Goal: Information Seeking & Learning: Learn about a topic

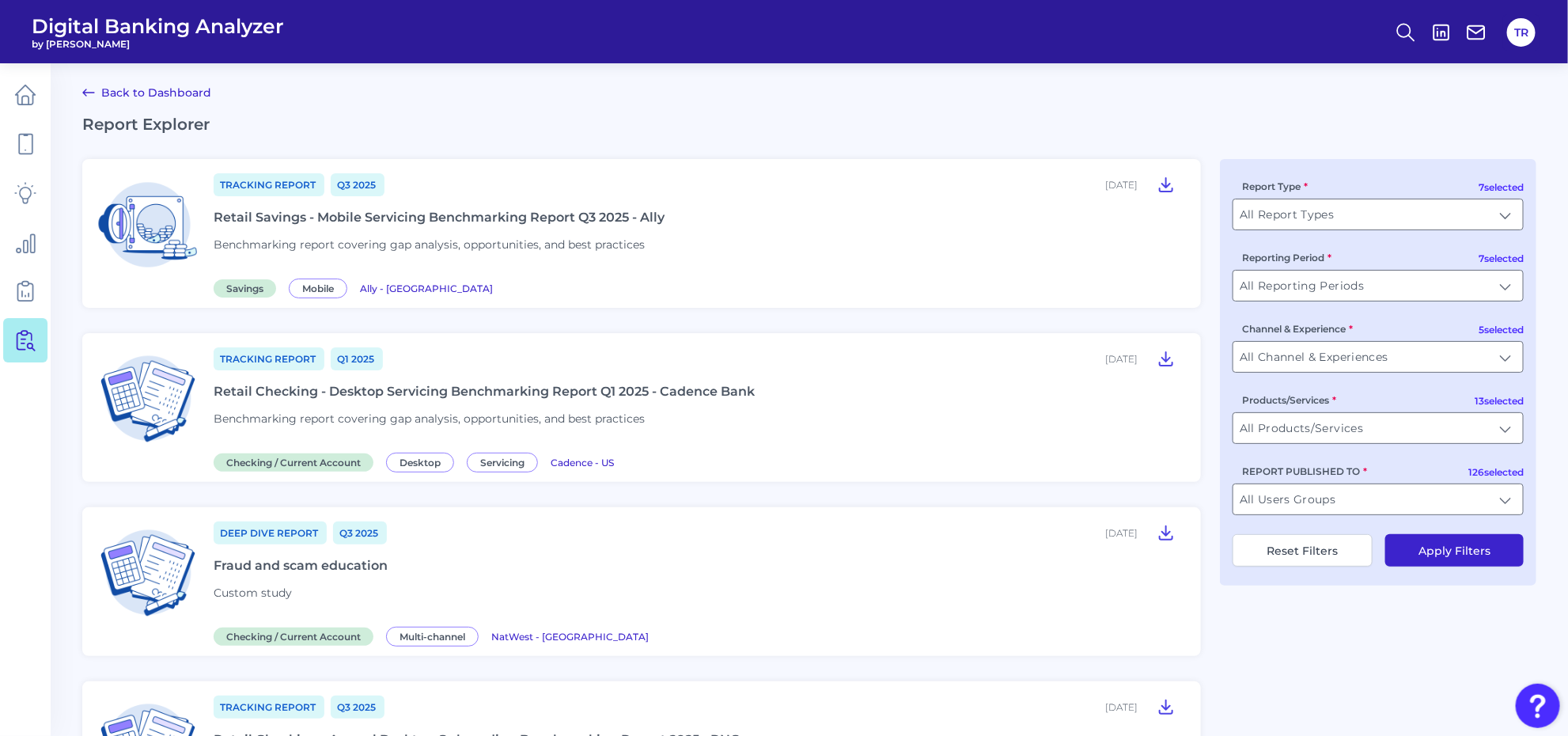
click at [404, 219] on div "Retail Savings - Mobile Servicing Benchmarking Report Q3 2025 - Ally" at bounding box center [439, 218] width 451 height 15
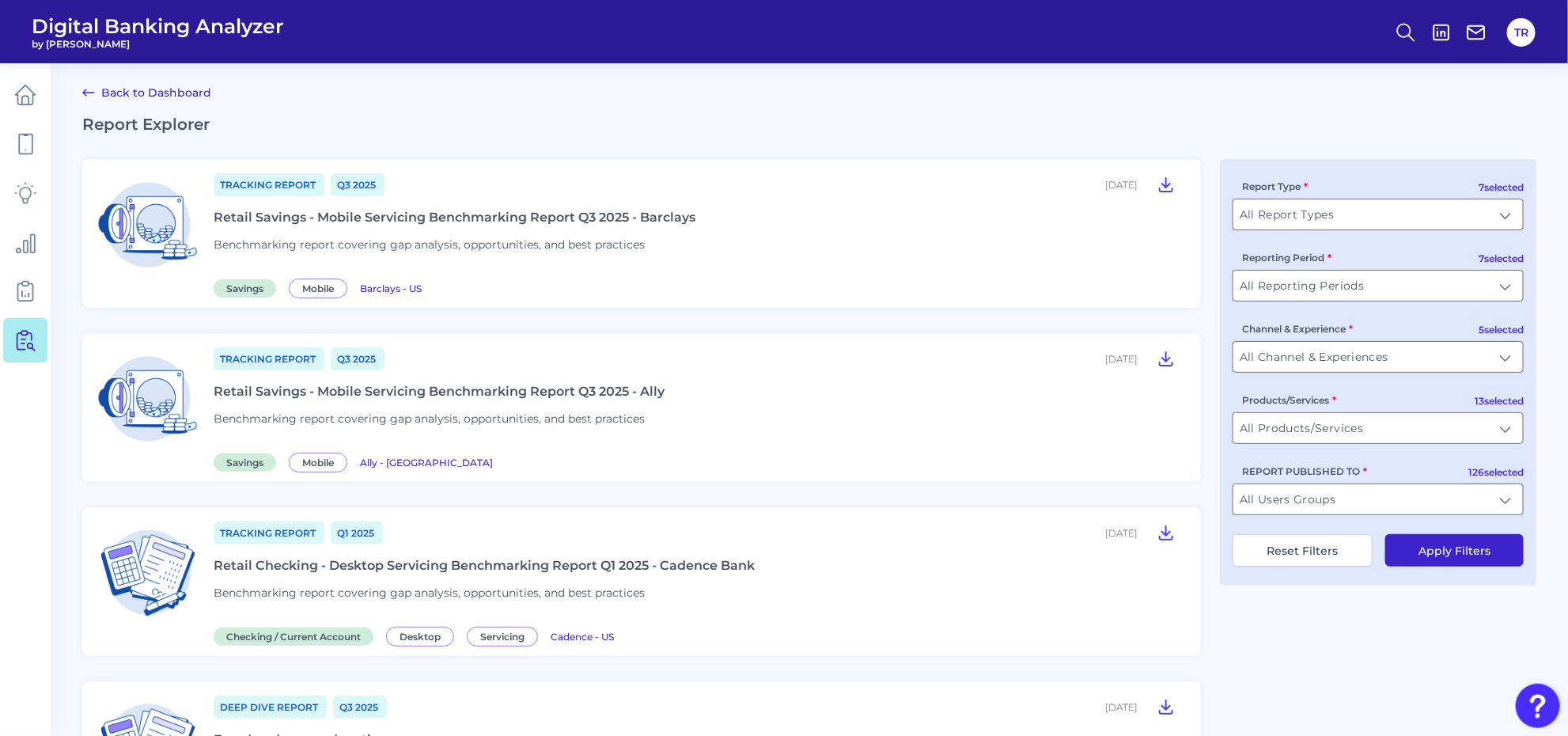
click at [461, 214] on div "Retail Savings - Mobile Servicing Benchmarking Report Q3 2025 - Barclays" at bounding box center [454, 218] width 481 height 15
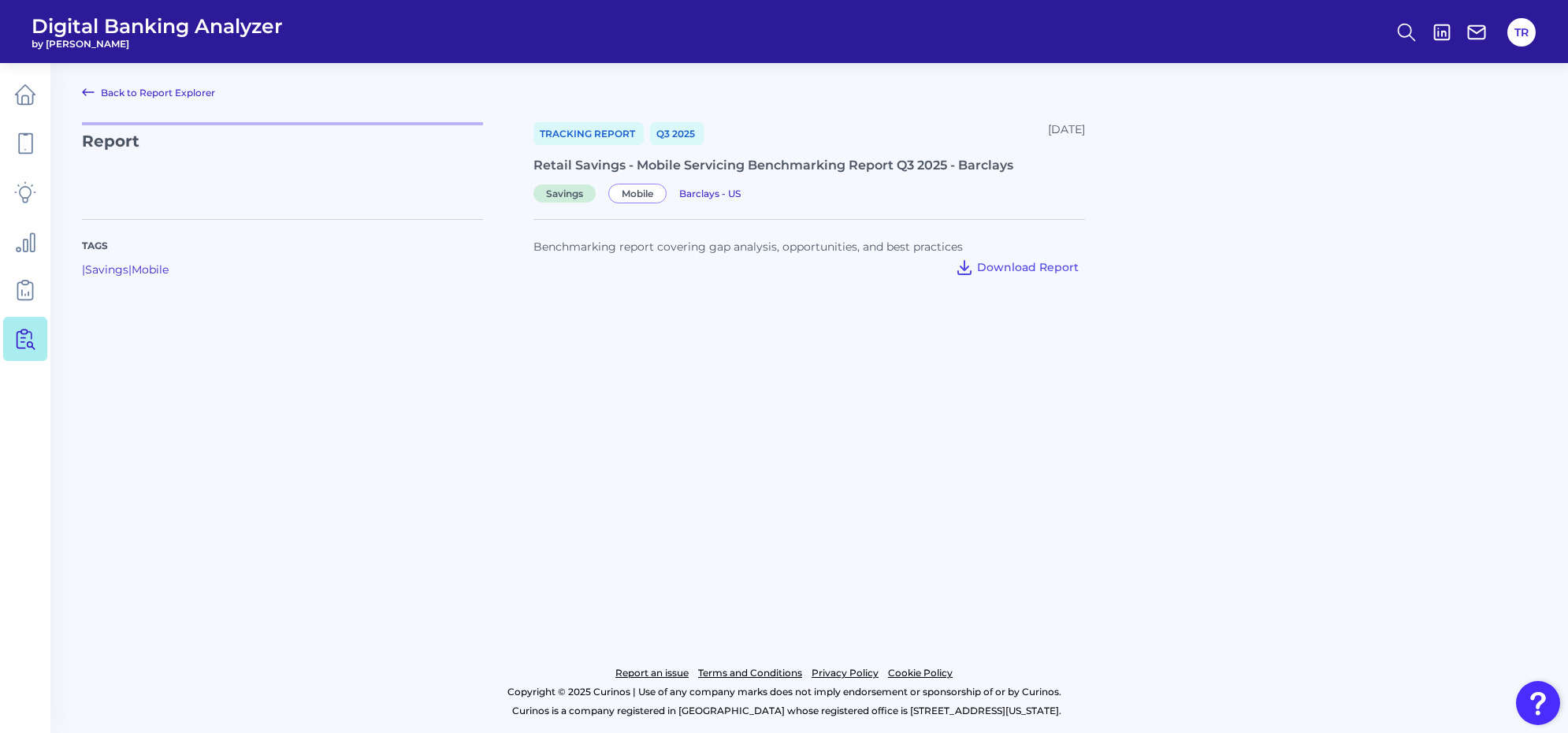
click at [591, 463] on main "Back to Report Explorer Report Tracking Report Q3 [DATE], 2025 Retail Savings -…" at bounding box center [784, 366] width 1568 height 733
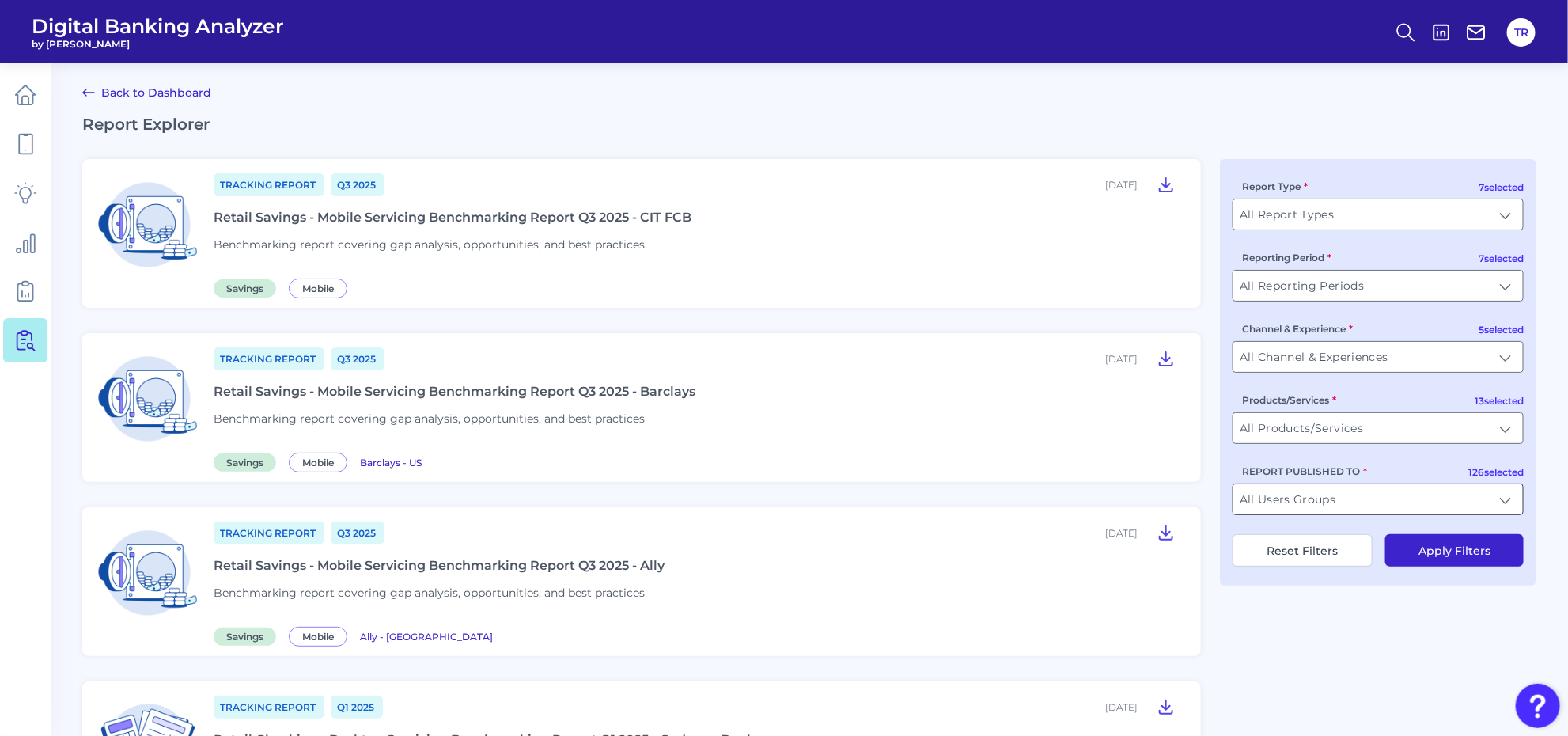
click at [1343, 506] on input "All Users Groups" at bounding box center [1378, 499] width 289 height 30
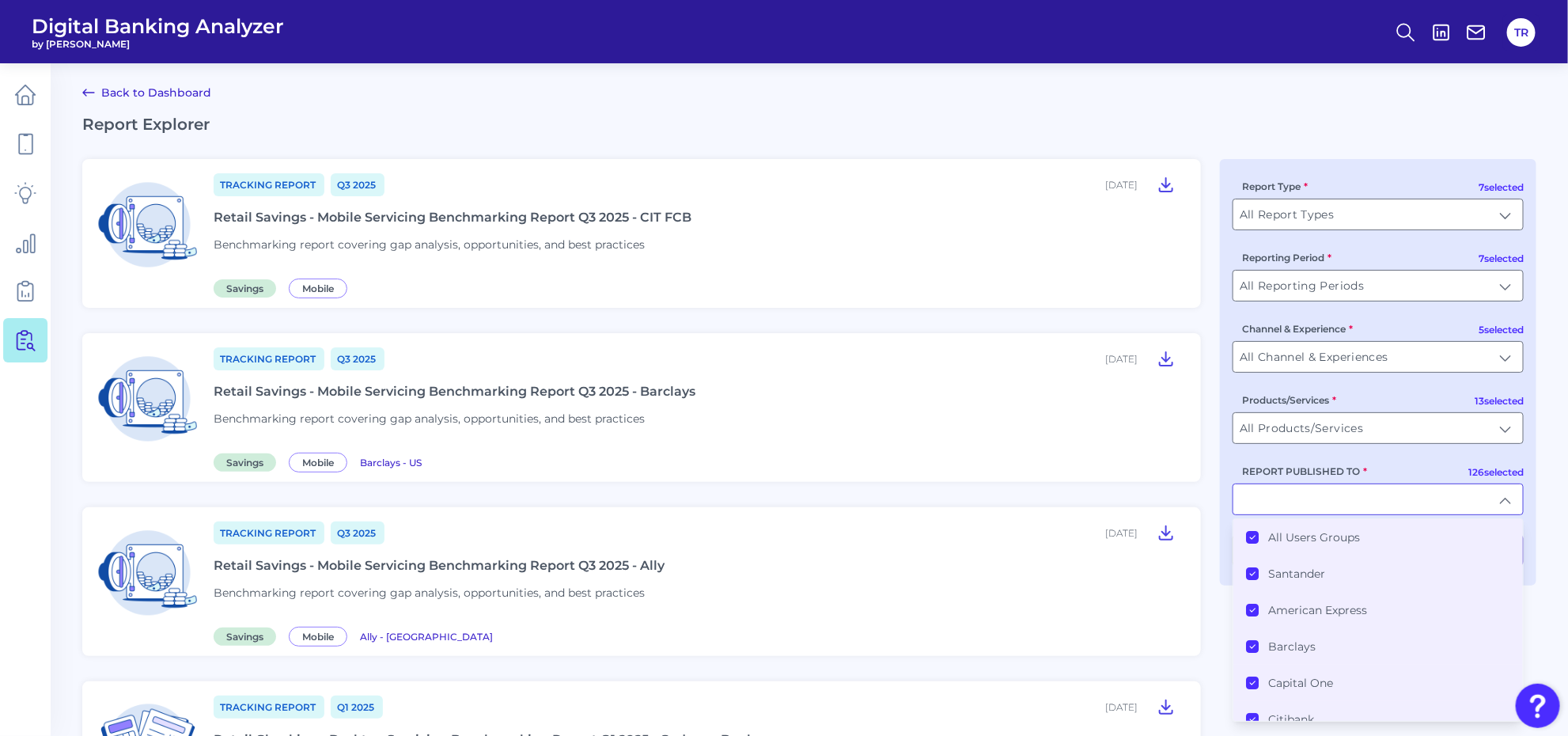
click at [1252, 532] on li "All Users Groups" at bounding box center [1378, 537] width 289 height 36
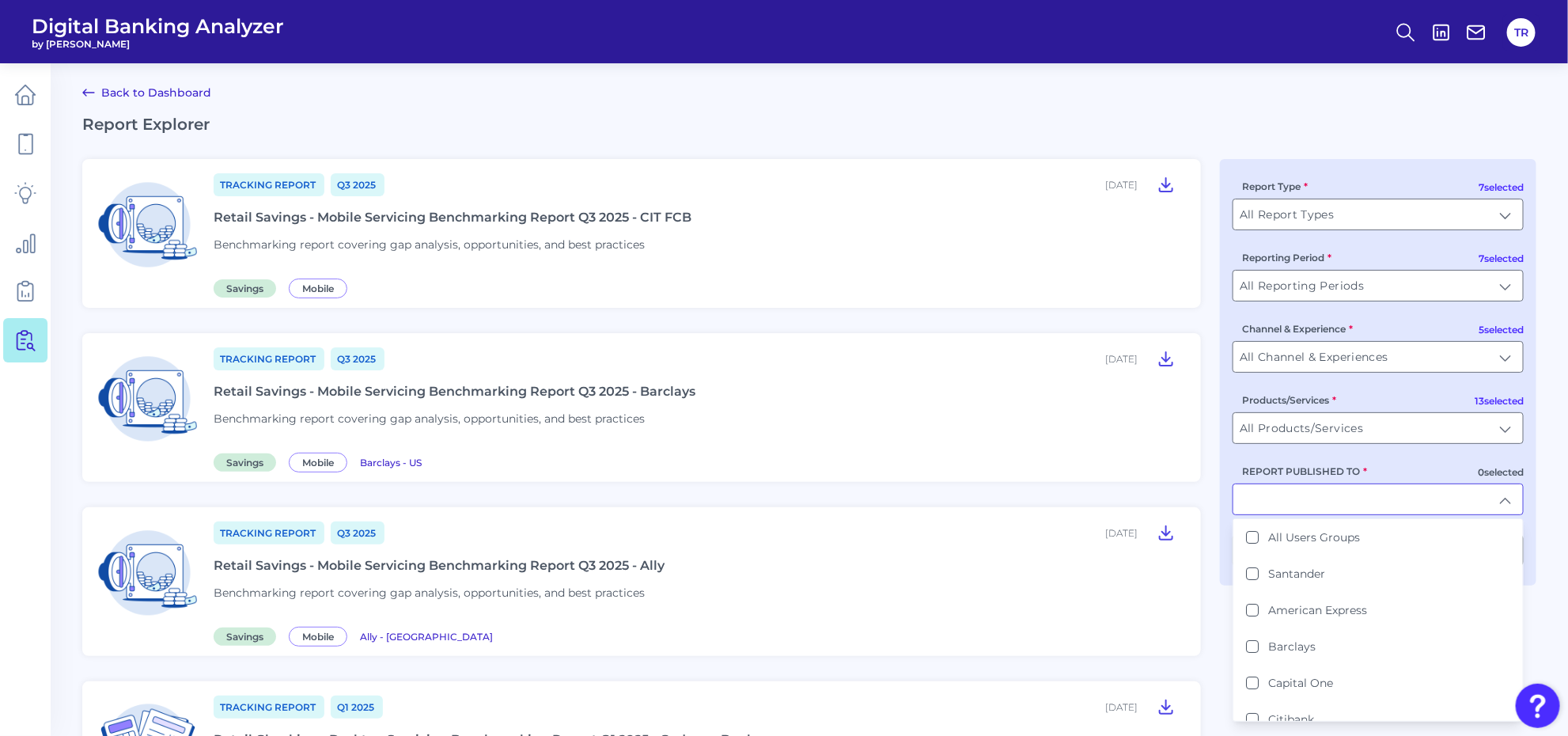
click at [1256, 493] on input "REPORT PUBLISHED TO" at bounding box center [1378, 499] width 289 height 30
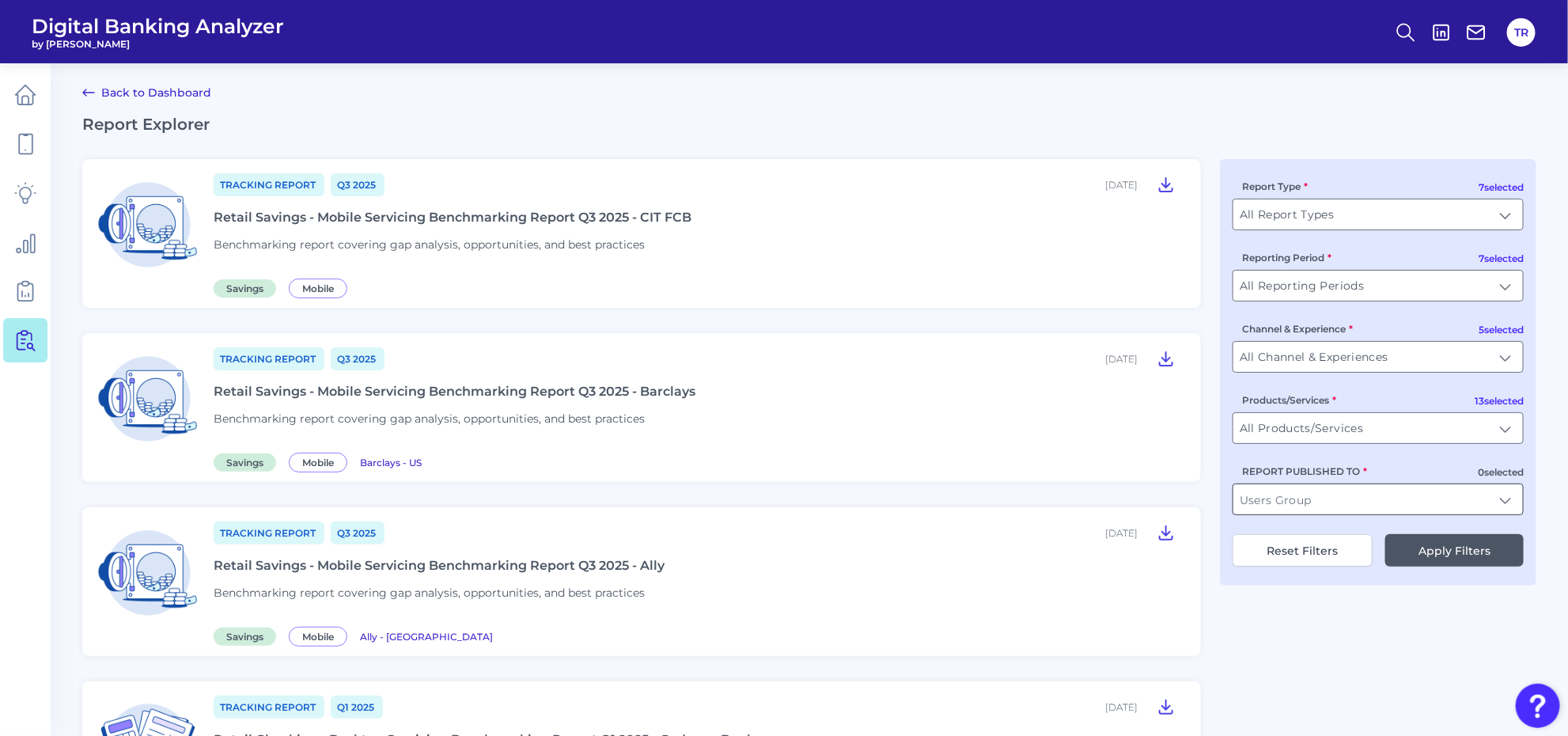
click at [1256, 497] on input "REPORT PUBLISHED TO" at bounding box center [1378, 499] width 289 height 30
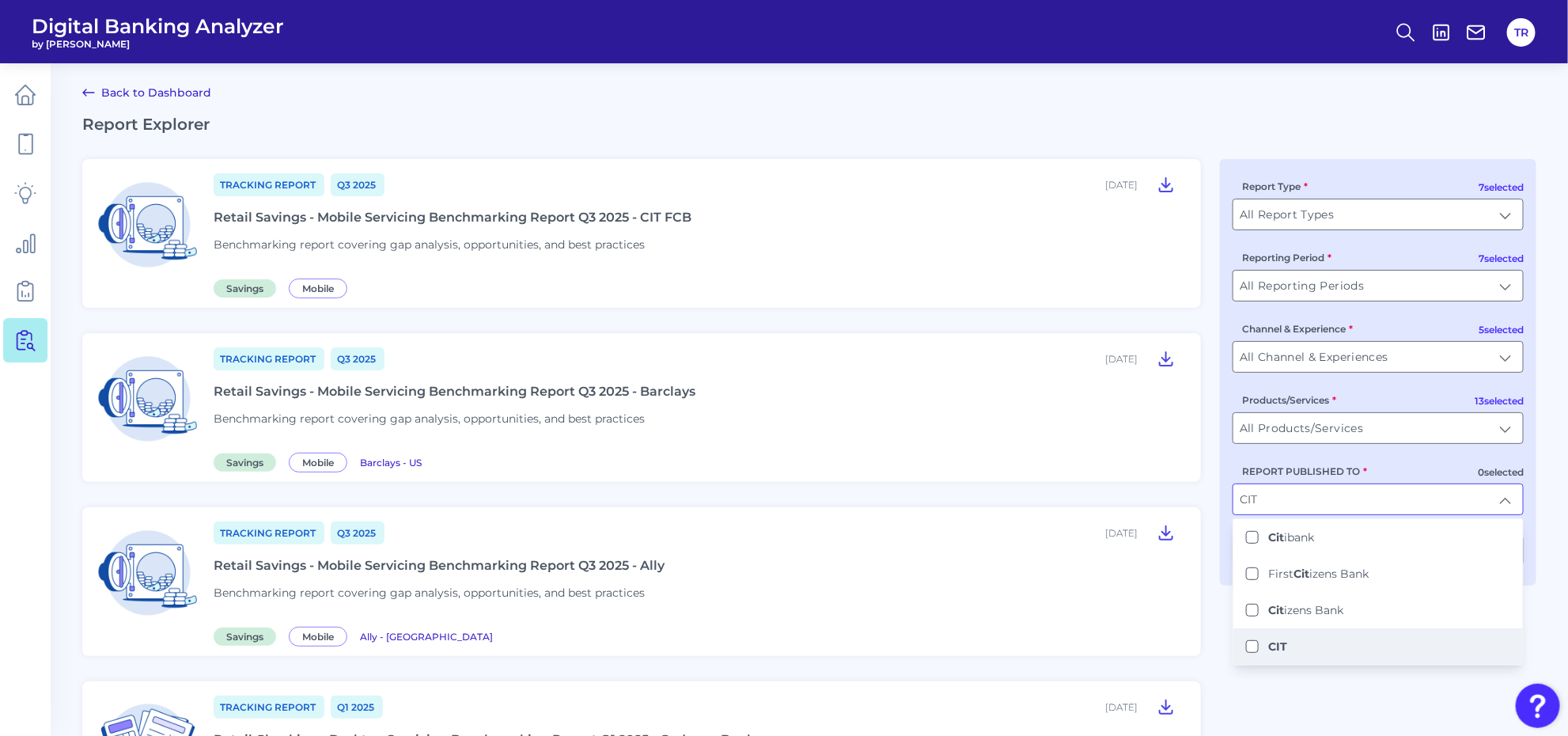
click at [1283, 642] on b "CIT" at bounding box center [1278, 646] width 19 height 14
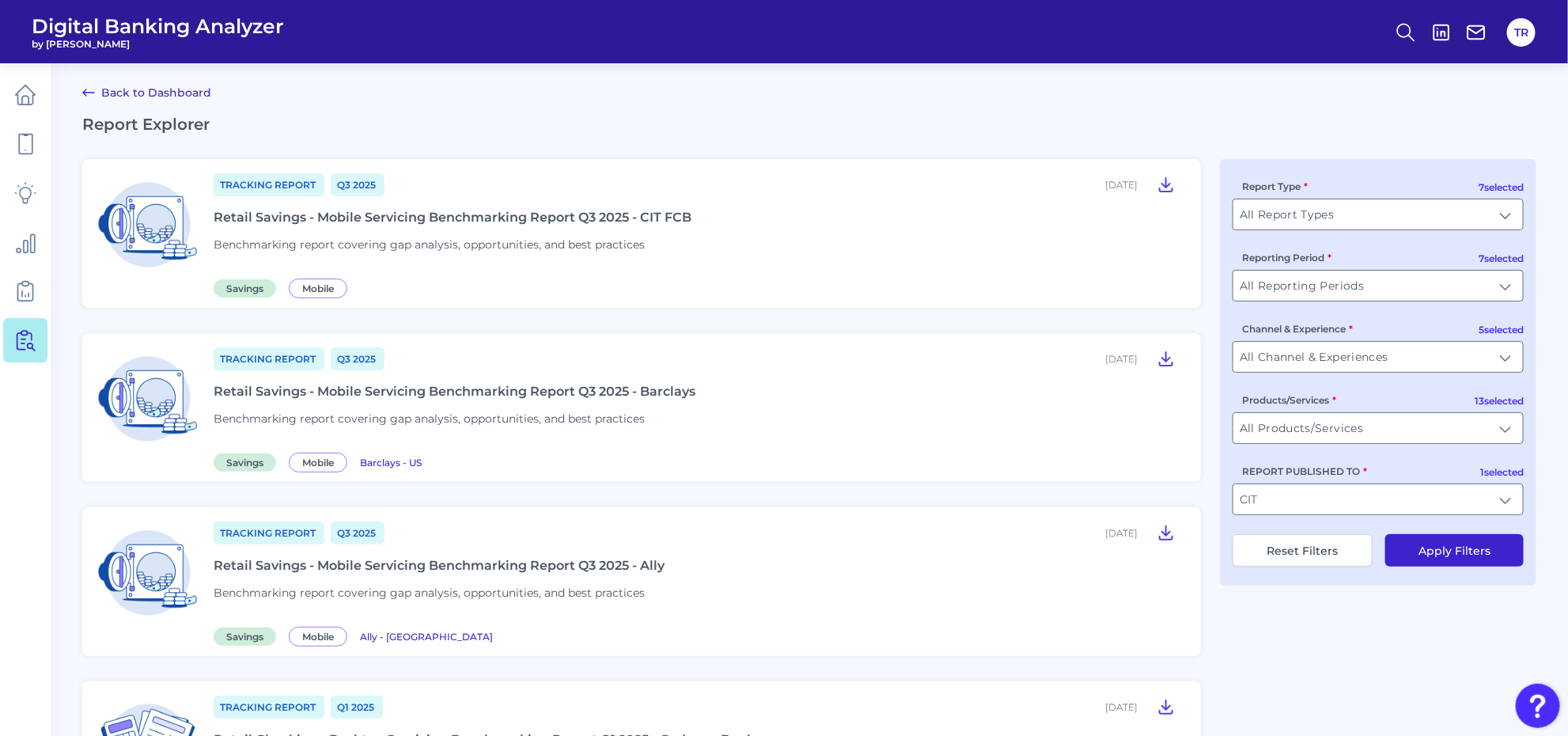
click at [1452, 544] on button "Apply Filters" at bounding box center [1455, 551] width 138 height 32
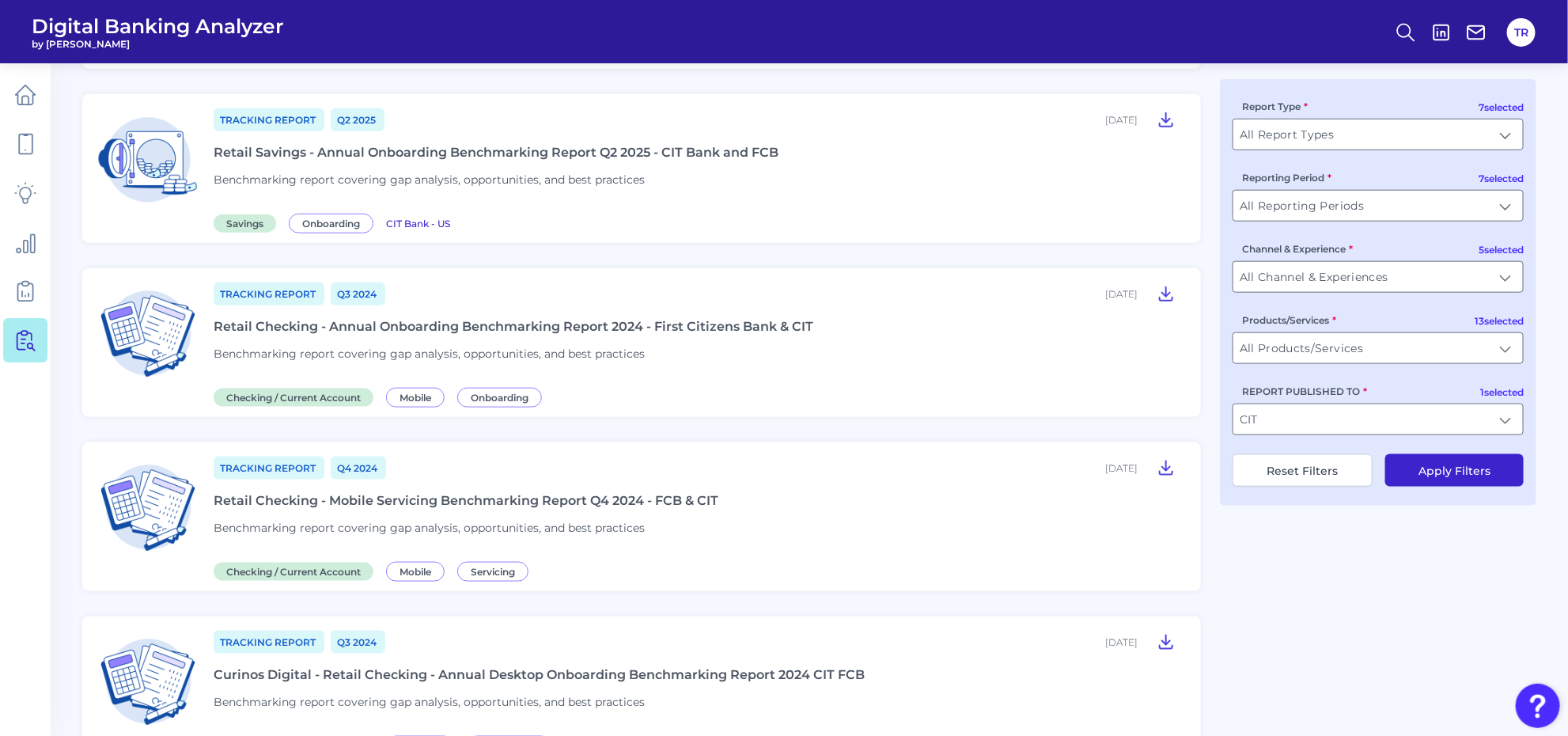
scroll to position [989, 0]
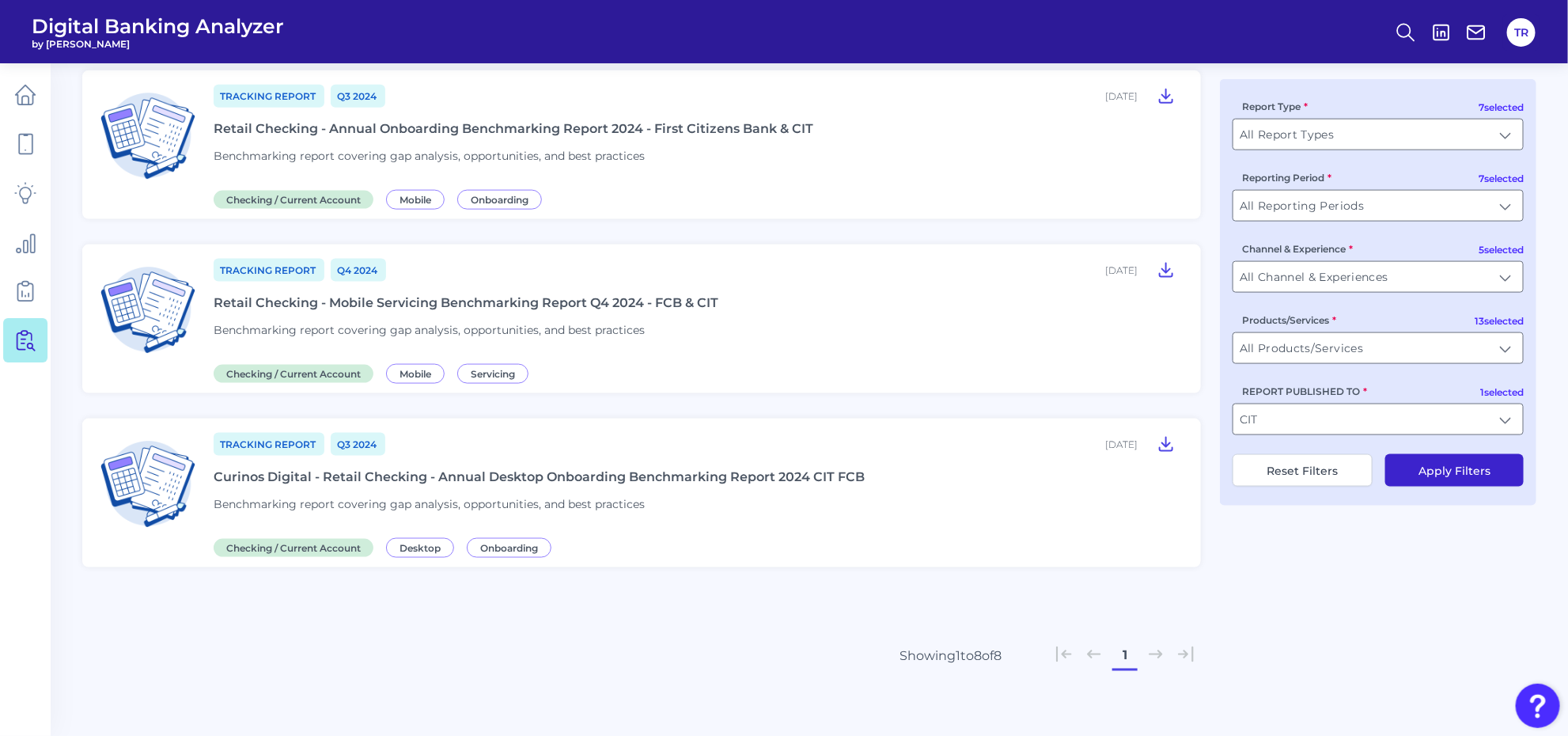
click at [1305, 473] on button "Reset Filters" at bounding box center [1302, 470] width 140 height 32
type input "All Users Groups"
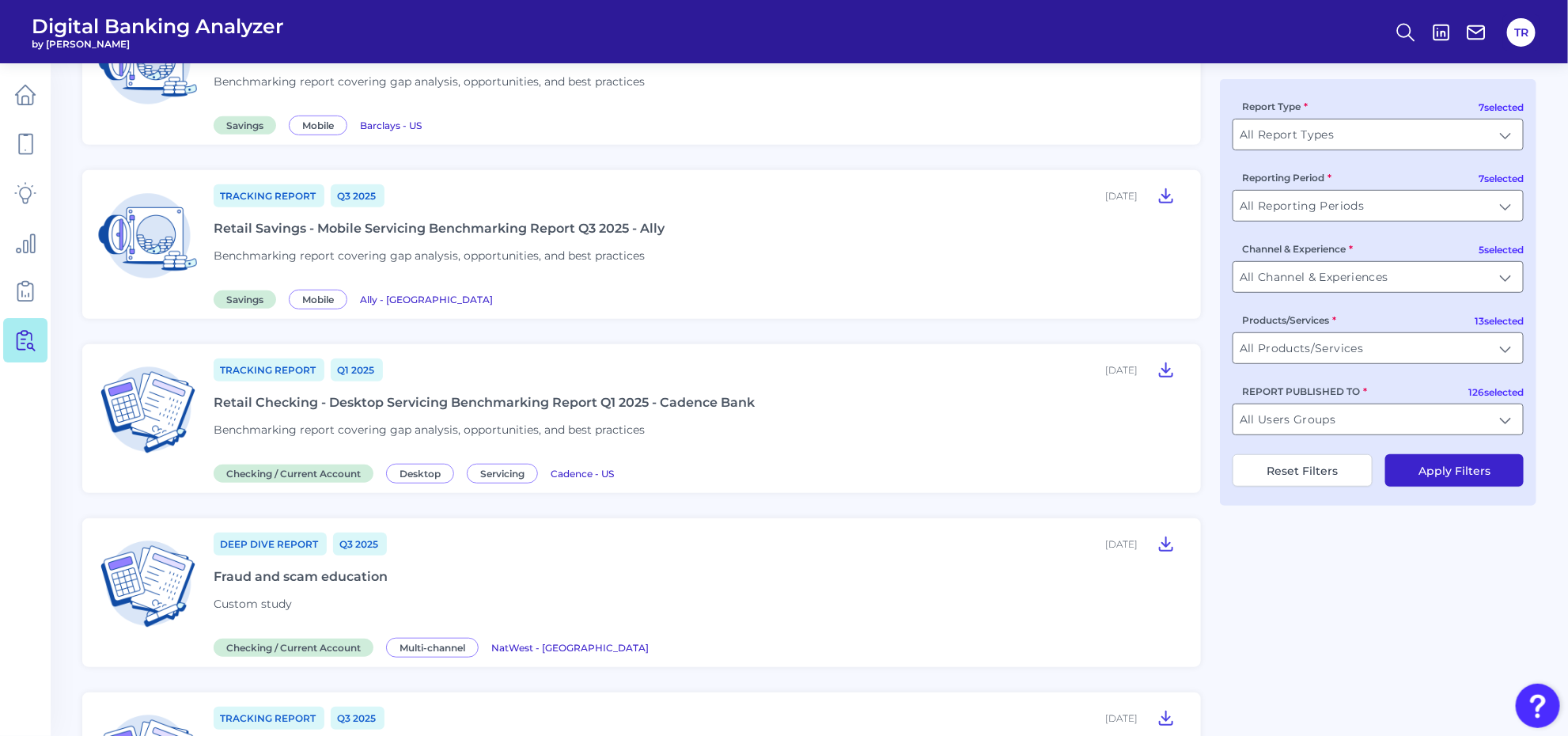
scroll to position [0, 0]
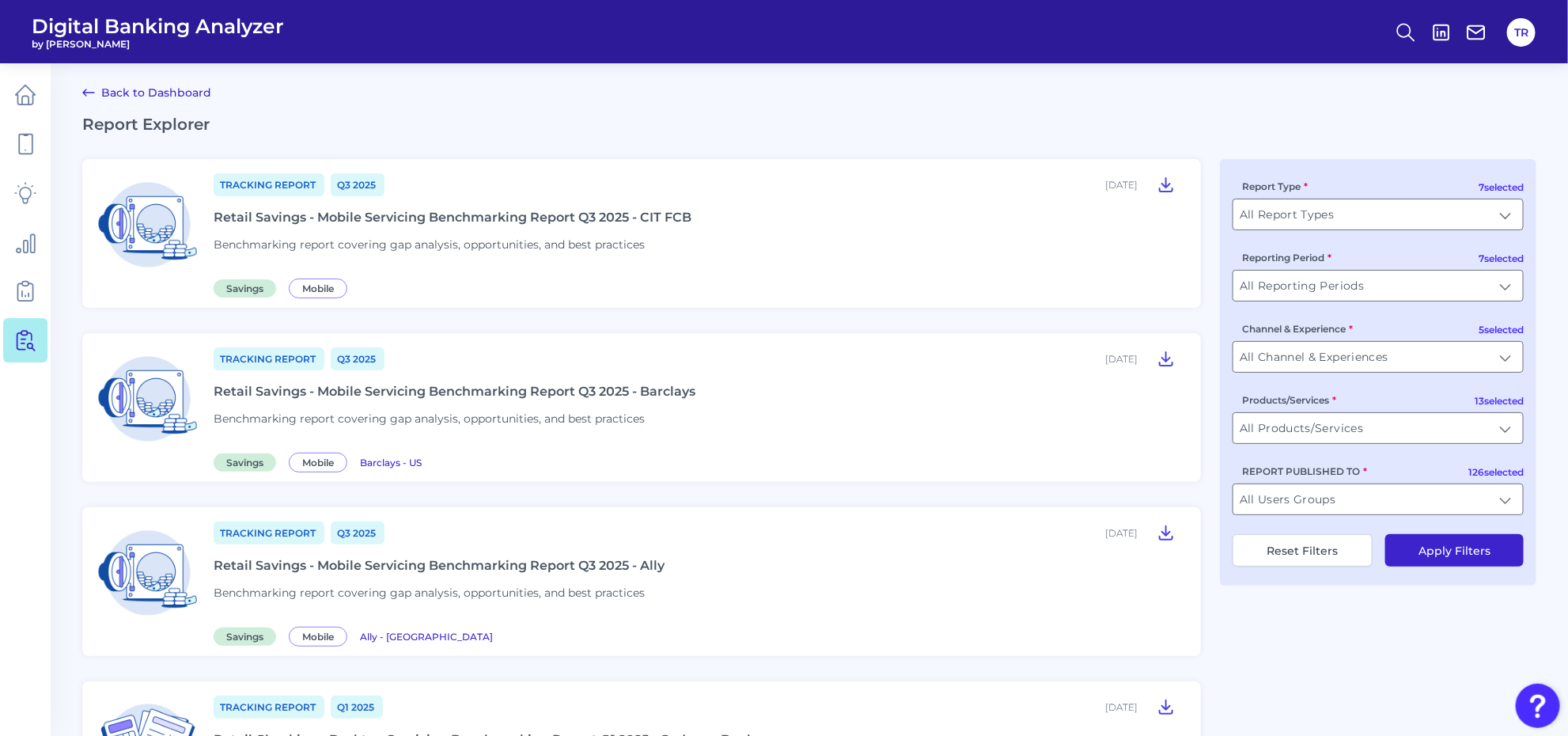
click at [466, 214] on div "Retail Savings - Mobile Servicing Benchmarking Report Q3 2025 - CIT FCB" at bounding box center [452, 218] width 478 height 15
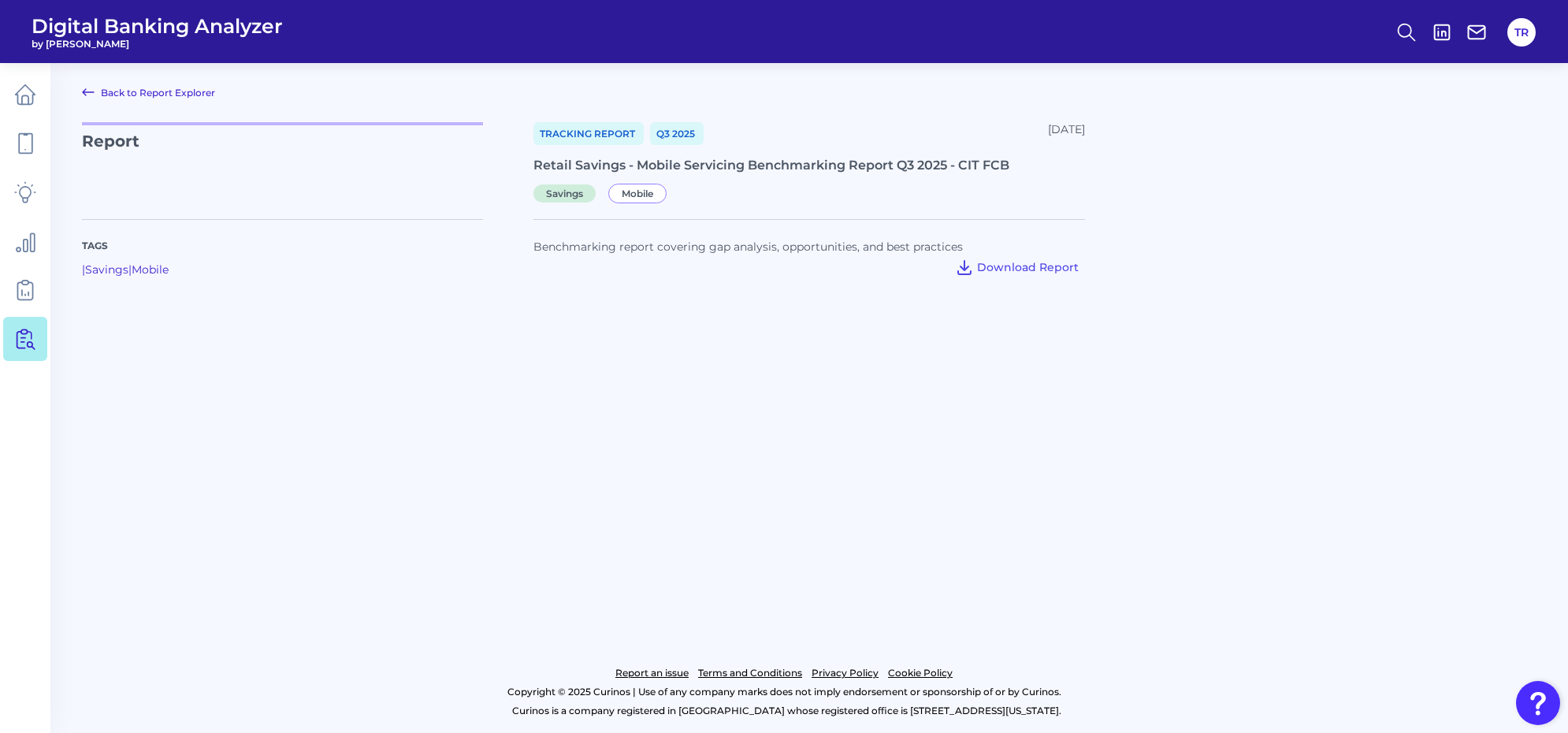
click at [704, 506] on main "Back to Report Explorer Report Tracking Report Q3 [DATE], 2025 Retail Savings -…" at bounding box center [784, 366] width 1568 height 733
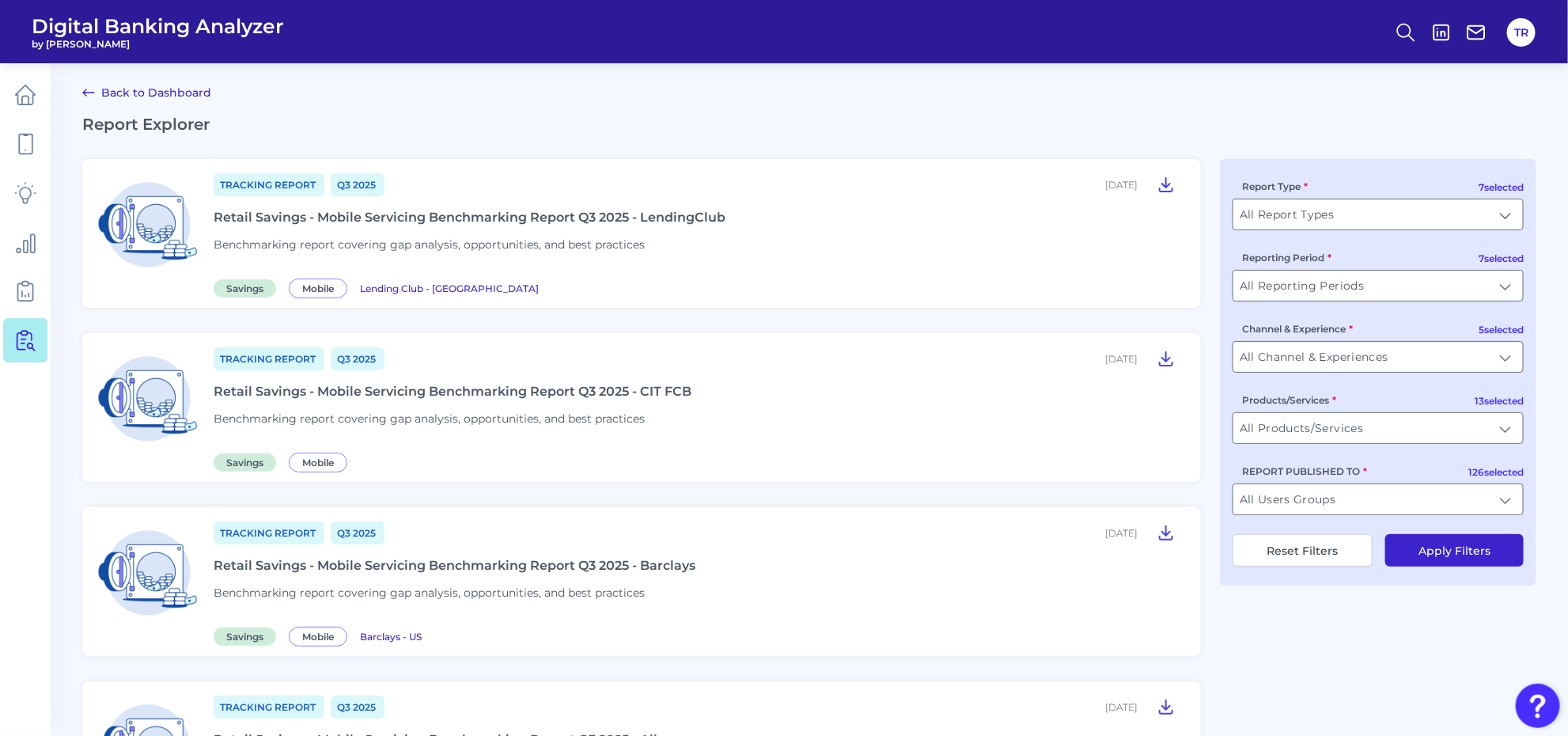
click at [539, 220] on div "Retail Savings - Mobile Servicing Benchmarking Report Q3 2025 - LendingClub" at bounding box center [469, 218] width 512 height 15
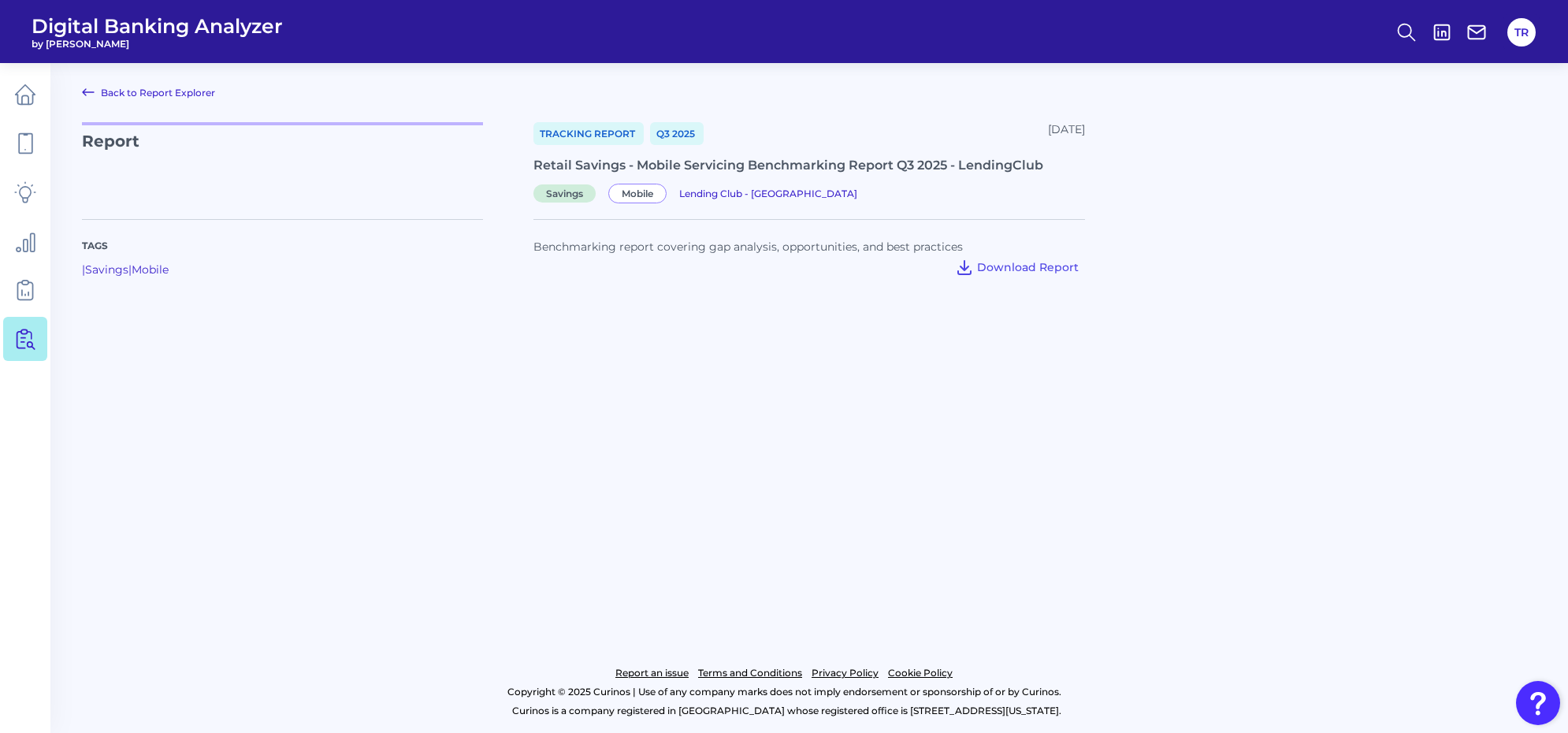
click at [843, 438] on main "Back to Report Explorer Report Tracking Report Q3 2025 September 23, 2025 Retai…" at bounding box center [784, 366] width 1568 height 733
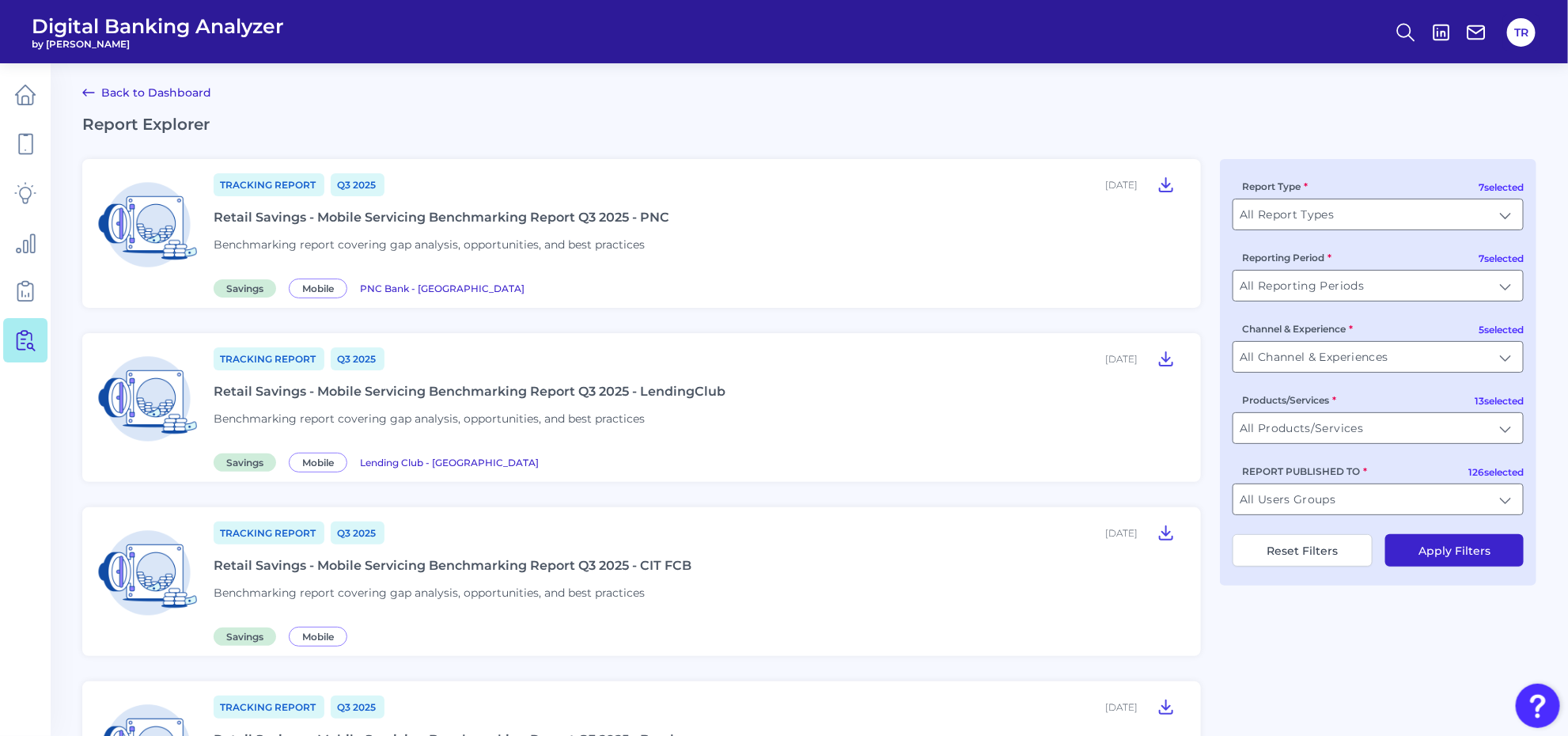
click at [515, 222] on div "Retail Savings - Mobile Servicing Benchmarking Report Q3 2025 - PNC" at bounding box center [442, 218] width 456 height 15
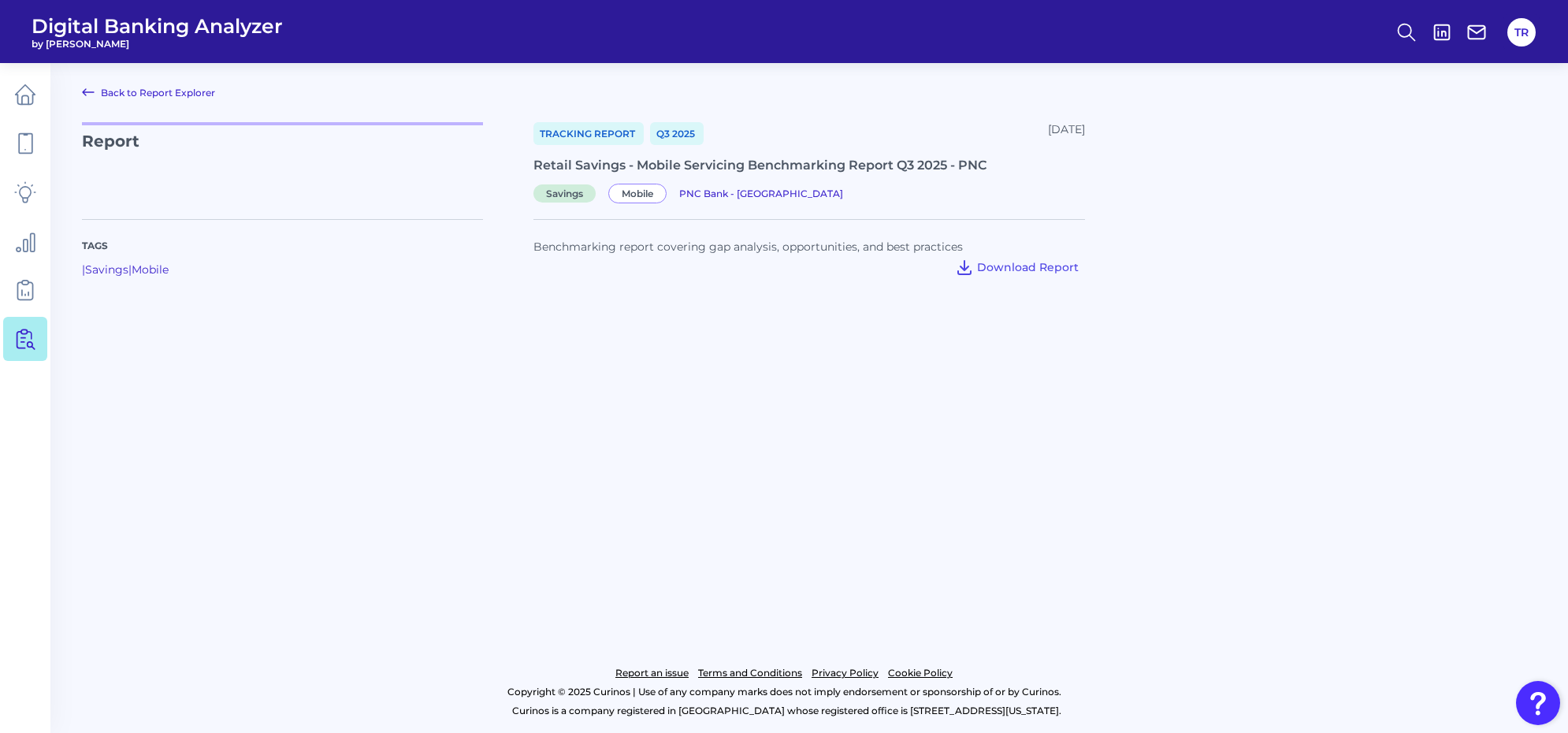
click at [444, 364] on main "Back to Report Explorer Report Tracking Report Q3 2025 September 23, 2025 Retai…" at bounding box center [784, 366] width 1568 height 733
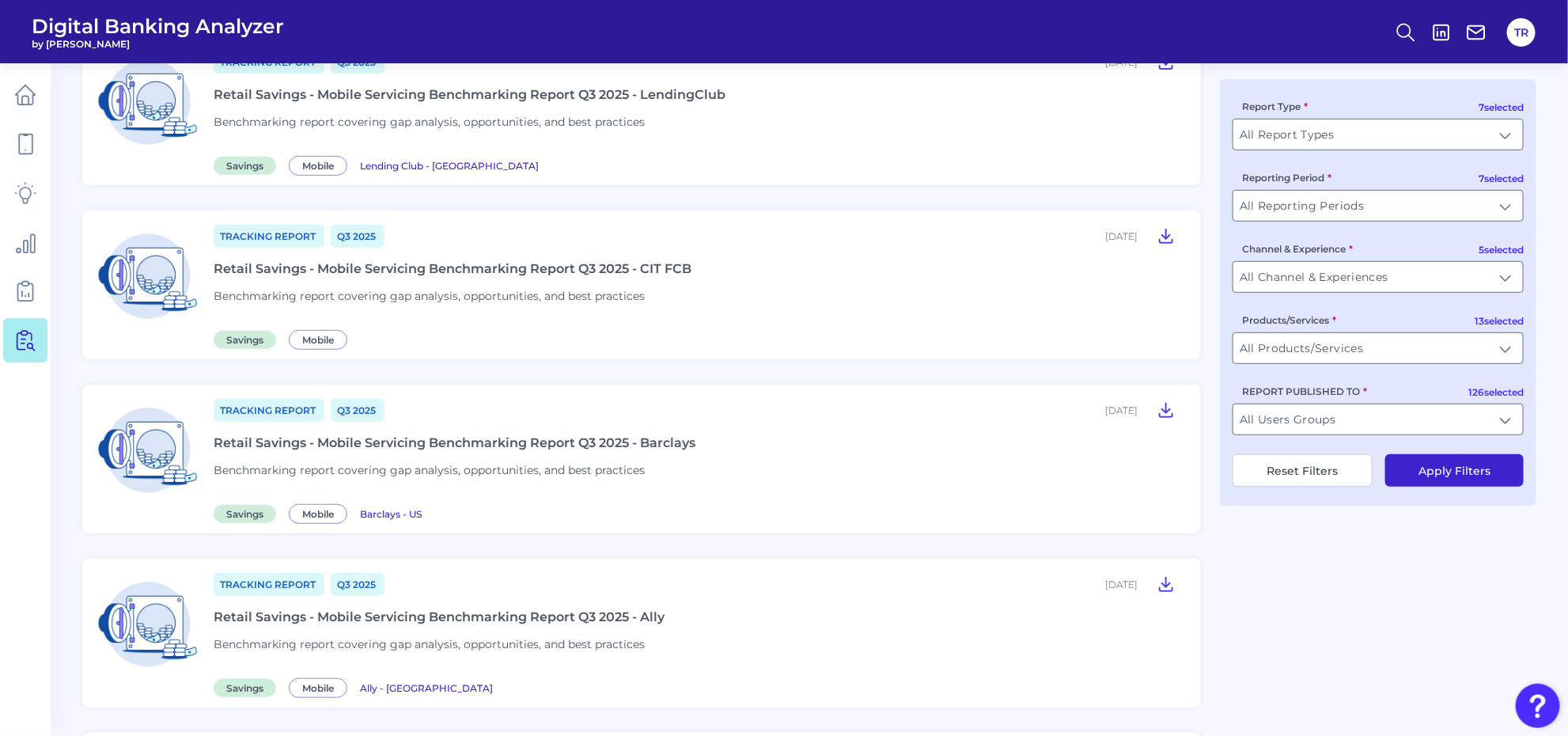
scroll to position [692, 0]
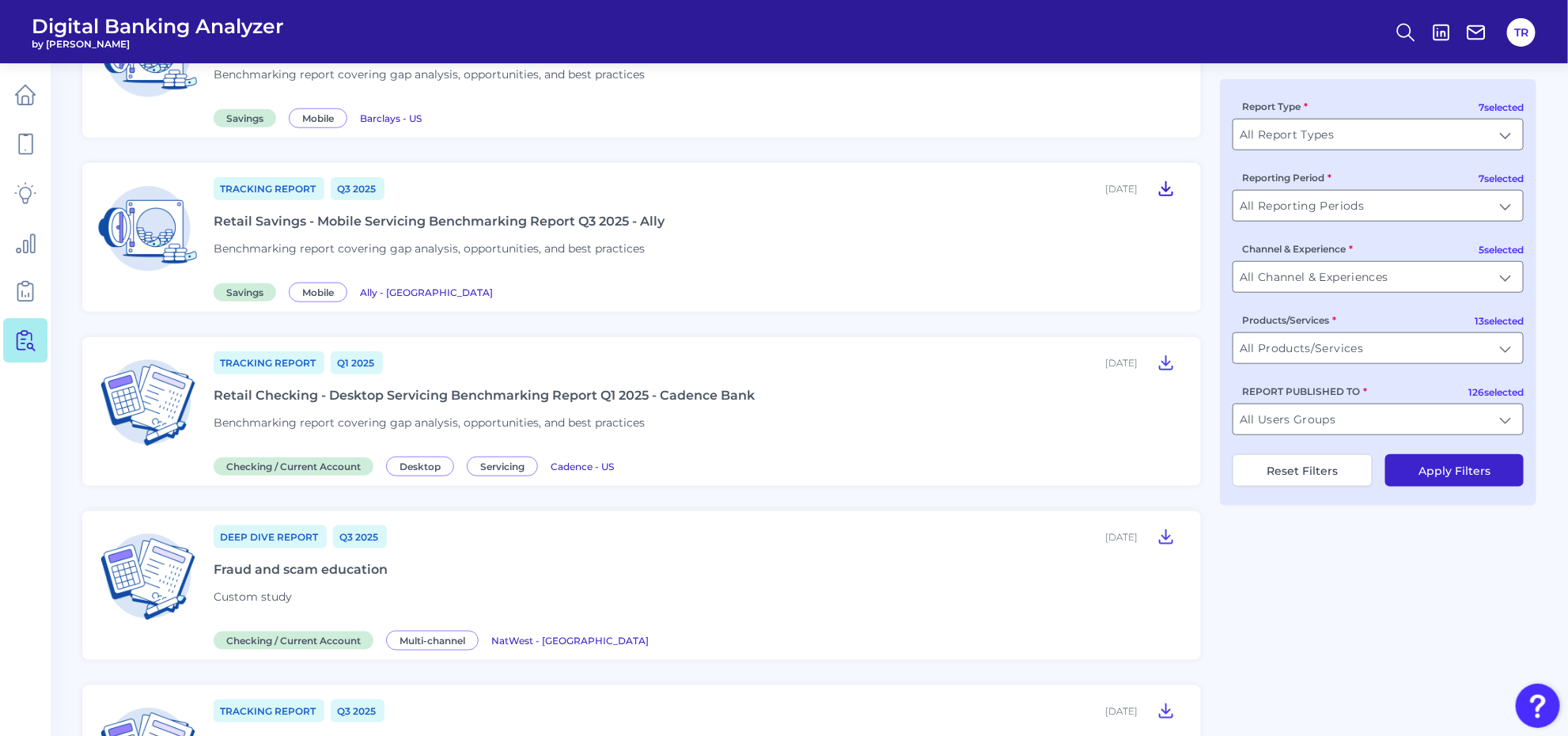
click at [1162, 186] on icon at bounding box center [1166, 188] width 19 height 19
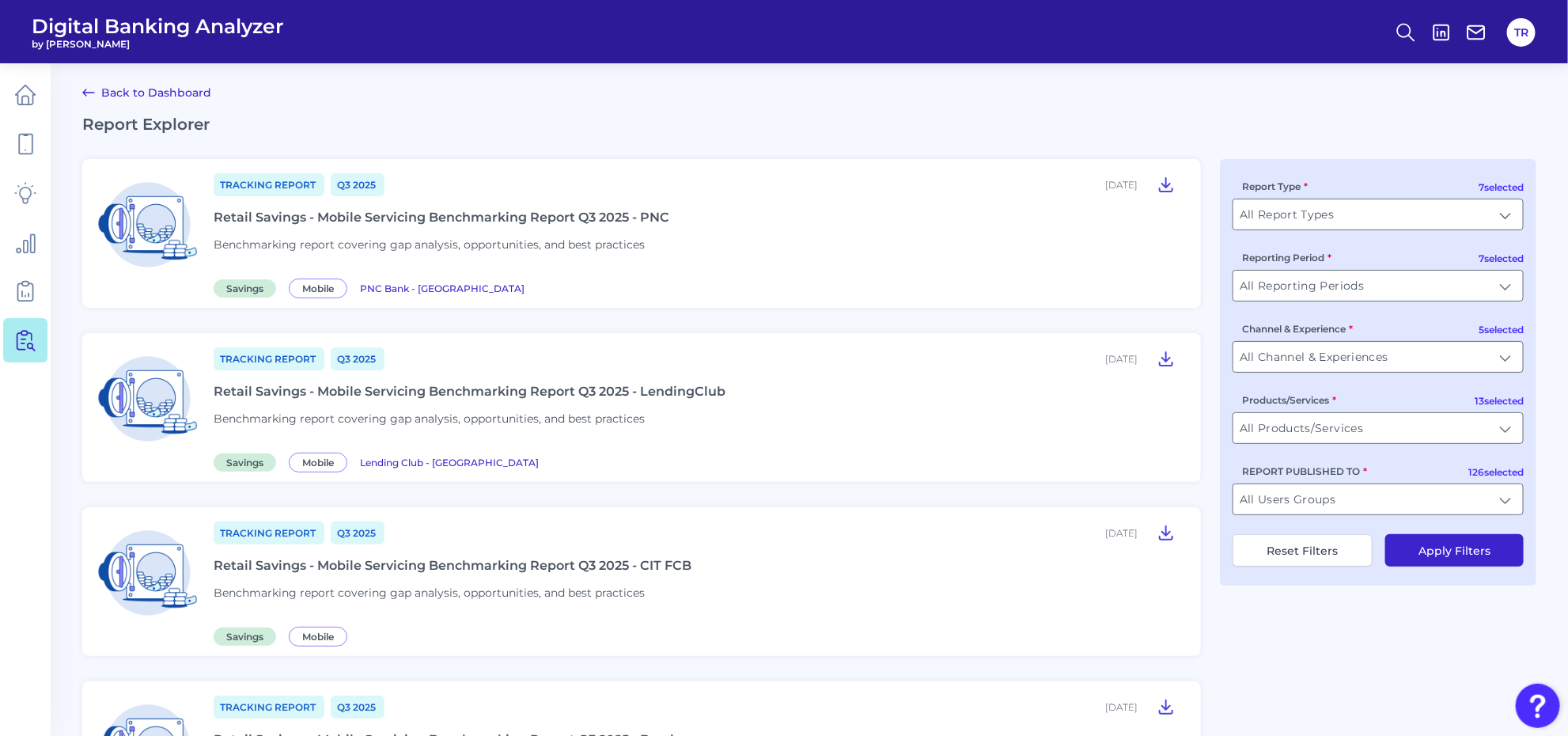
scroll to position [198, 0]
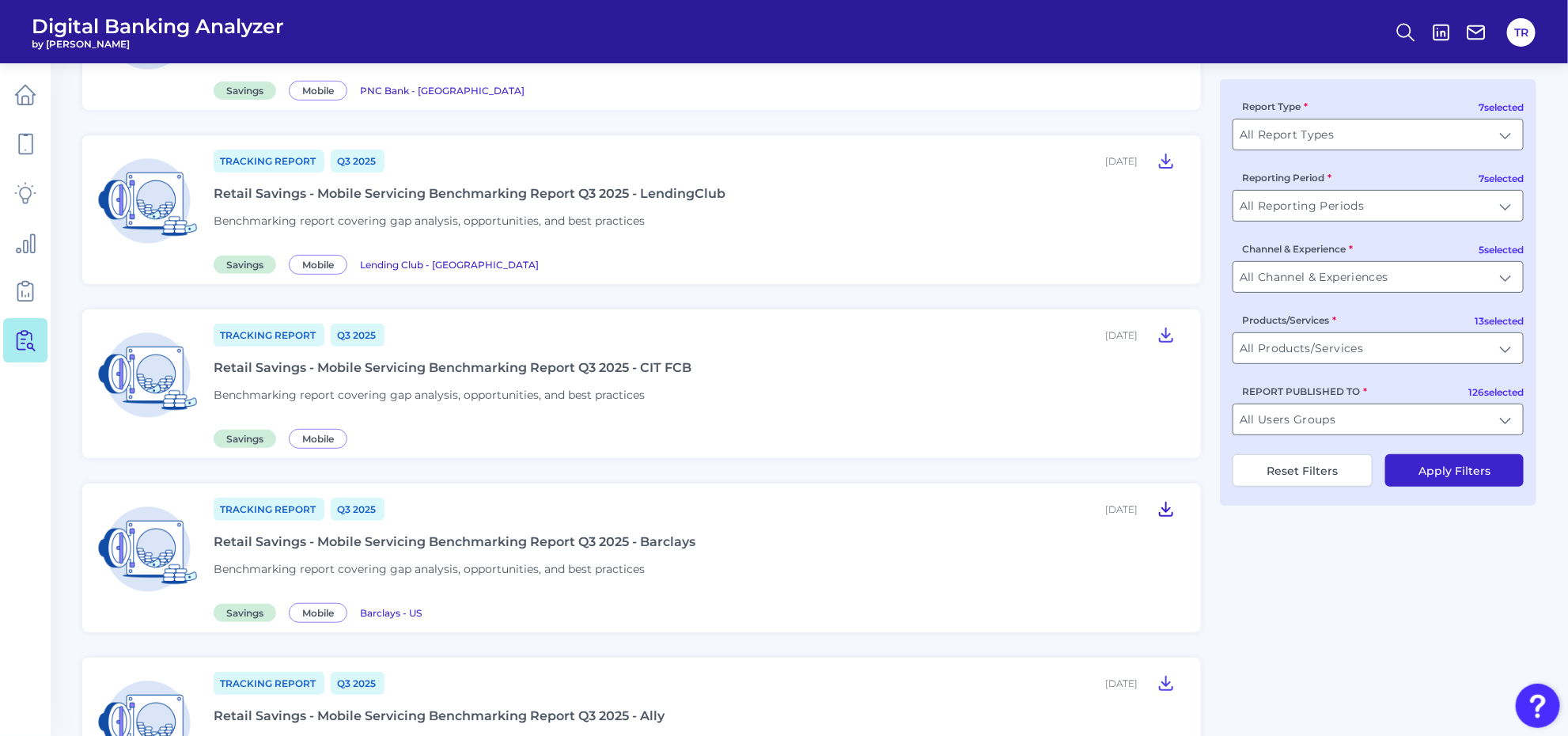
click at [1165, 504] on icon at bounding box center [1165, 509] width 12 height 13
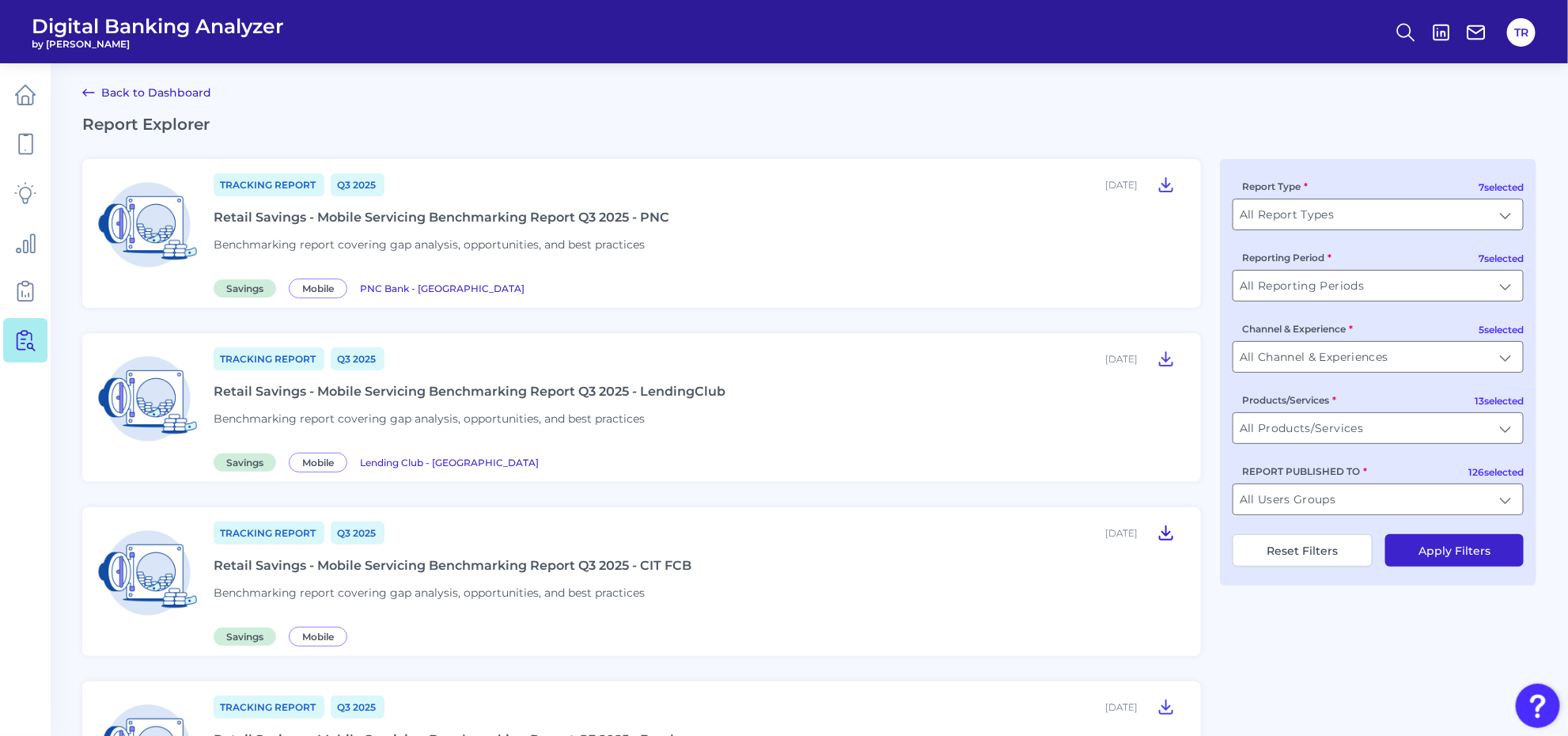
click at [1163, 533] on icon at bounding box center [1166, 533] width 19 height 19
click at [1163, 356] on icon at bounding box center [1166, 359] width 19 height 19
click at [1164, 178] on icon at bounding box center [1166, 184] width 19 height 19
